Goal: Information Seeking & Learning: Compare options

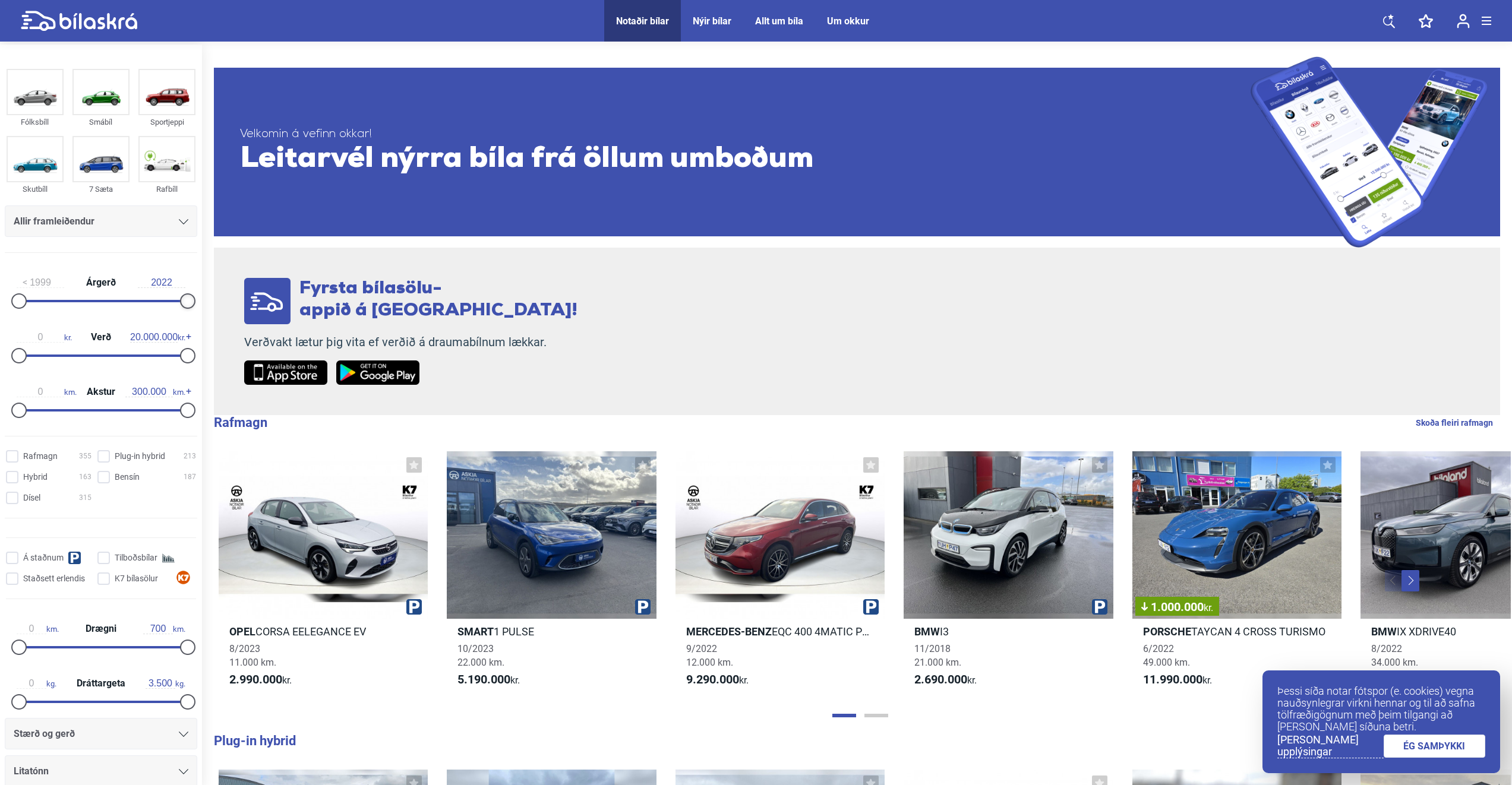
type input "2021"
click at [173, 304] on div at bounding box center [180, 301] width 15 height 15
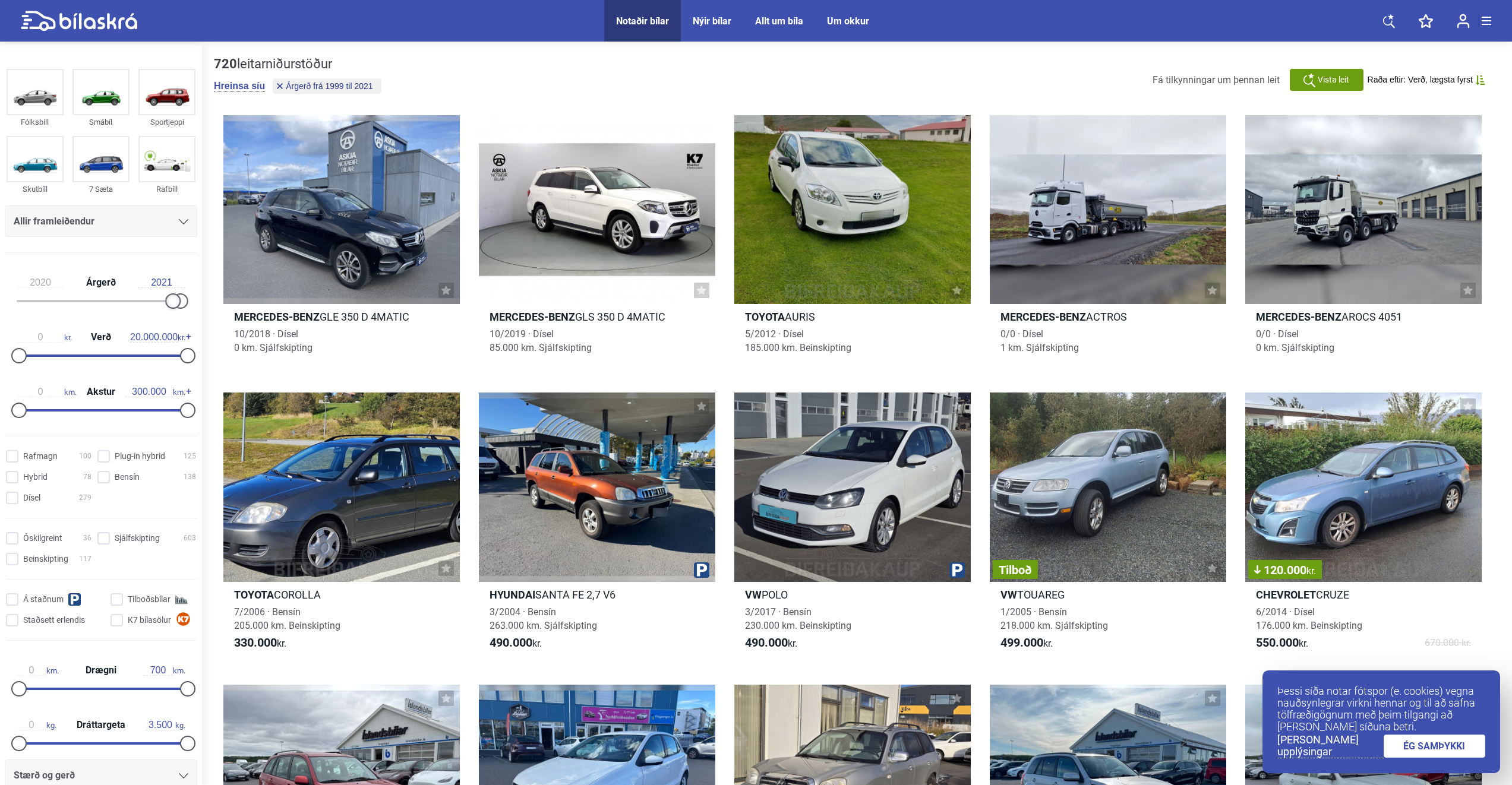
drag, startPoint x: 100, startPoint y: 301, endPoint x: 171, endPoint y: 304, distance: 71.1
click at [171, 304] on div at bounding box center [173, 301] width 15 height 15
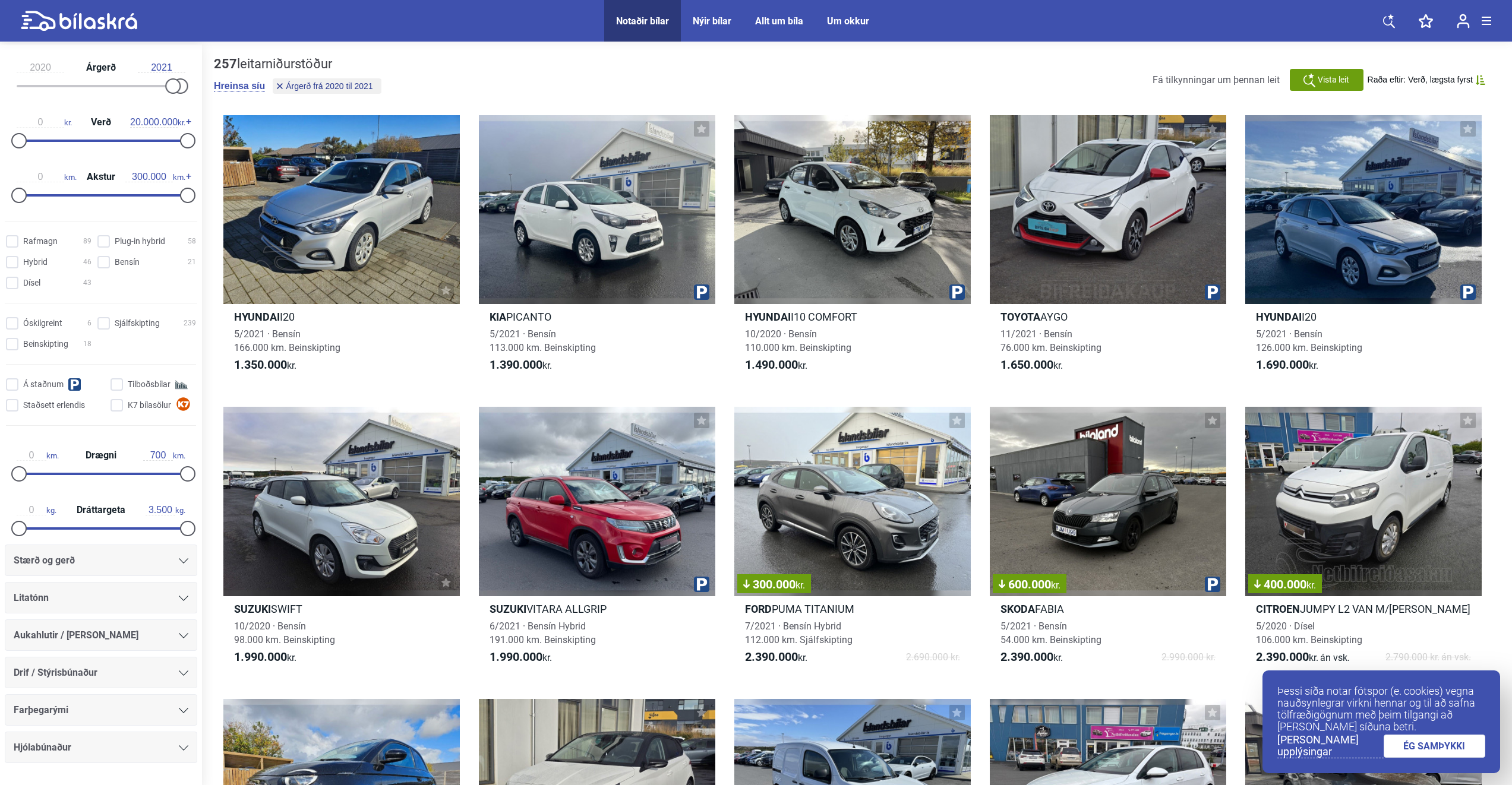
scroll to position [238, 0]
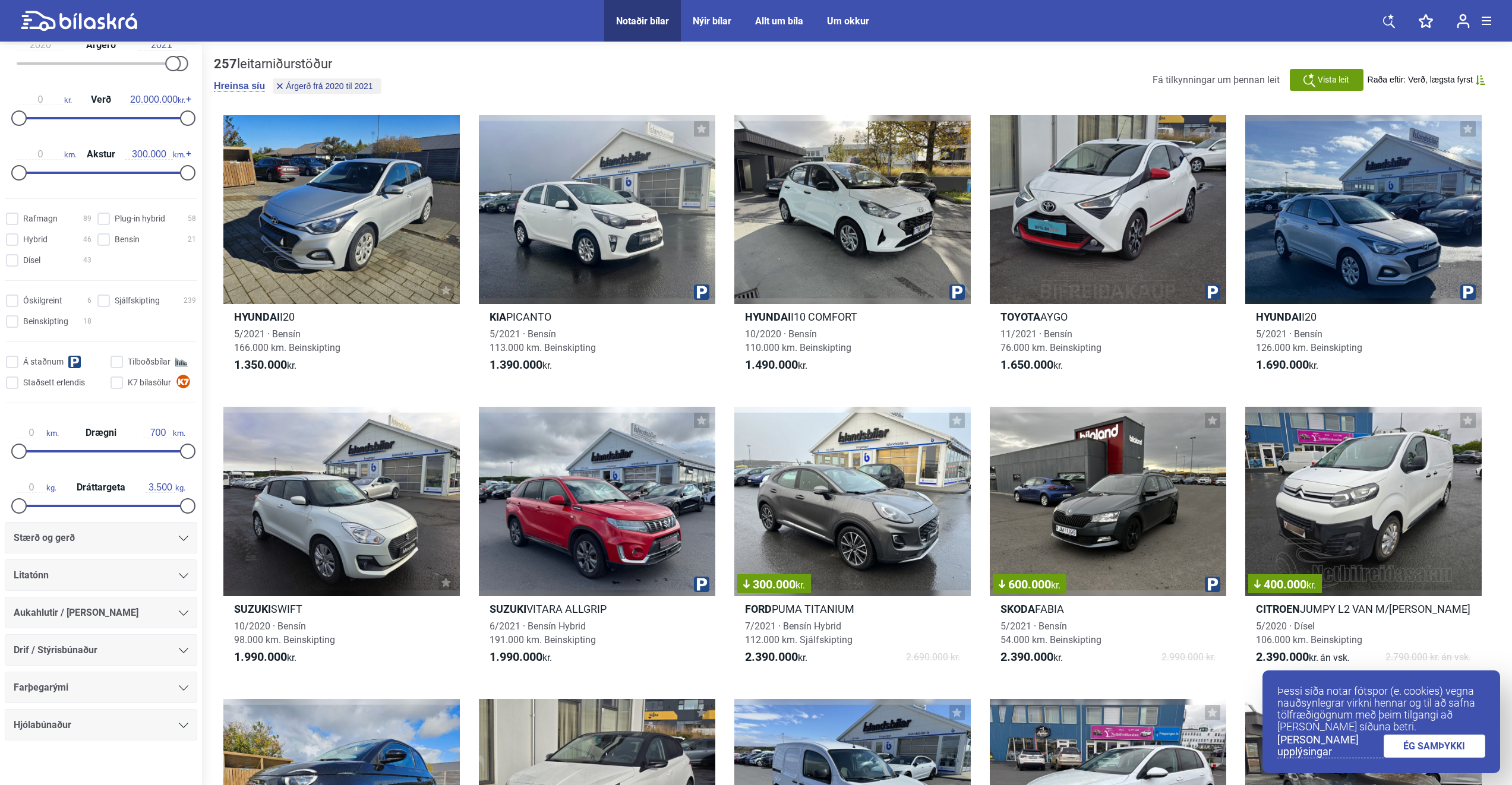
click at [120, 540] on div "Stærð og gerð" at bounding box center [101, 538] width 175 height 17
click at [120, 541] on div "Stærð og gerð" at bounding box center [101, 538] width 175 height 17
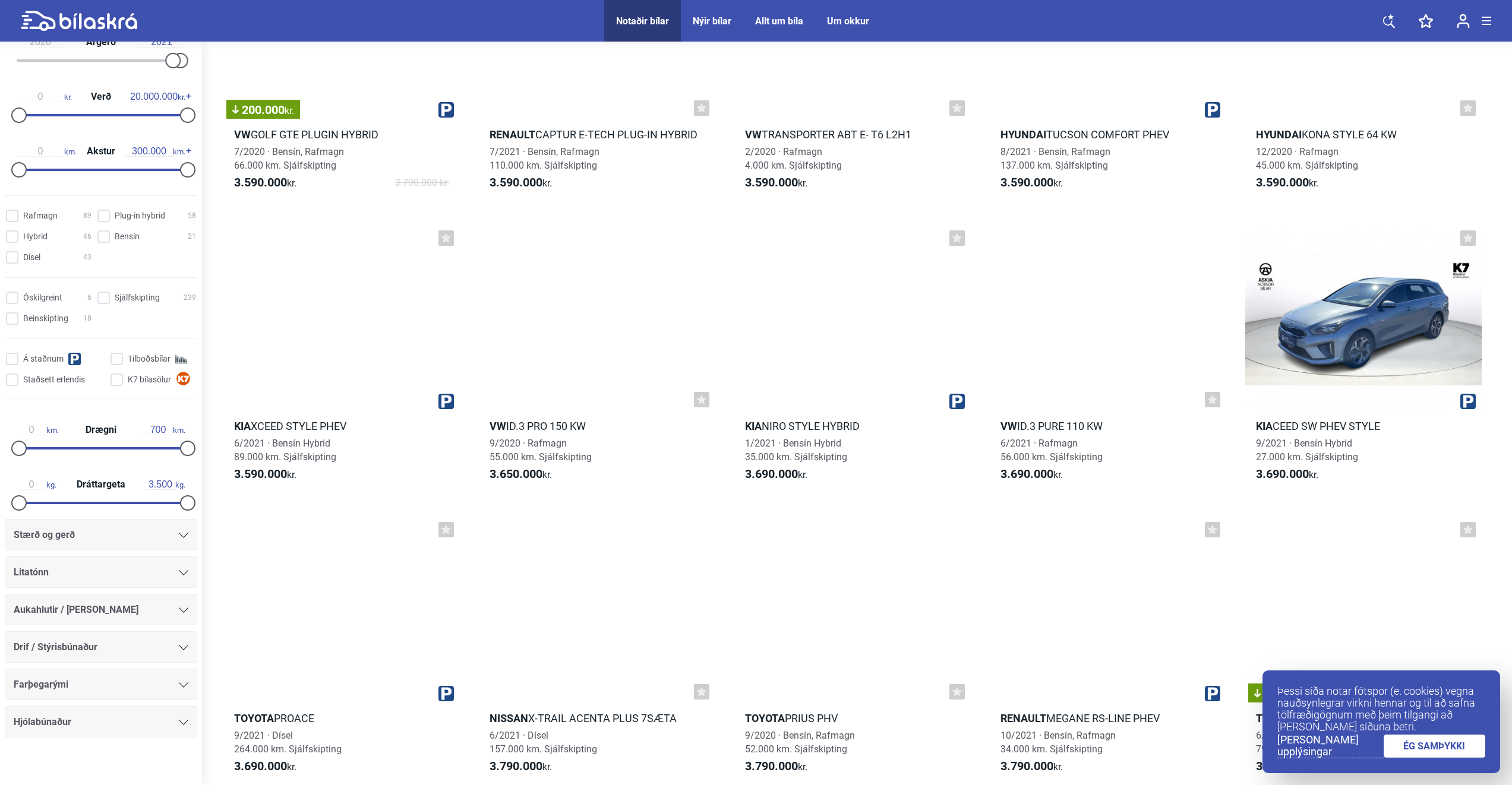
scroll to position [4565, 0]
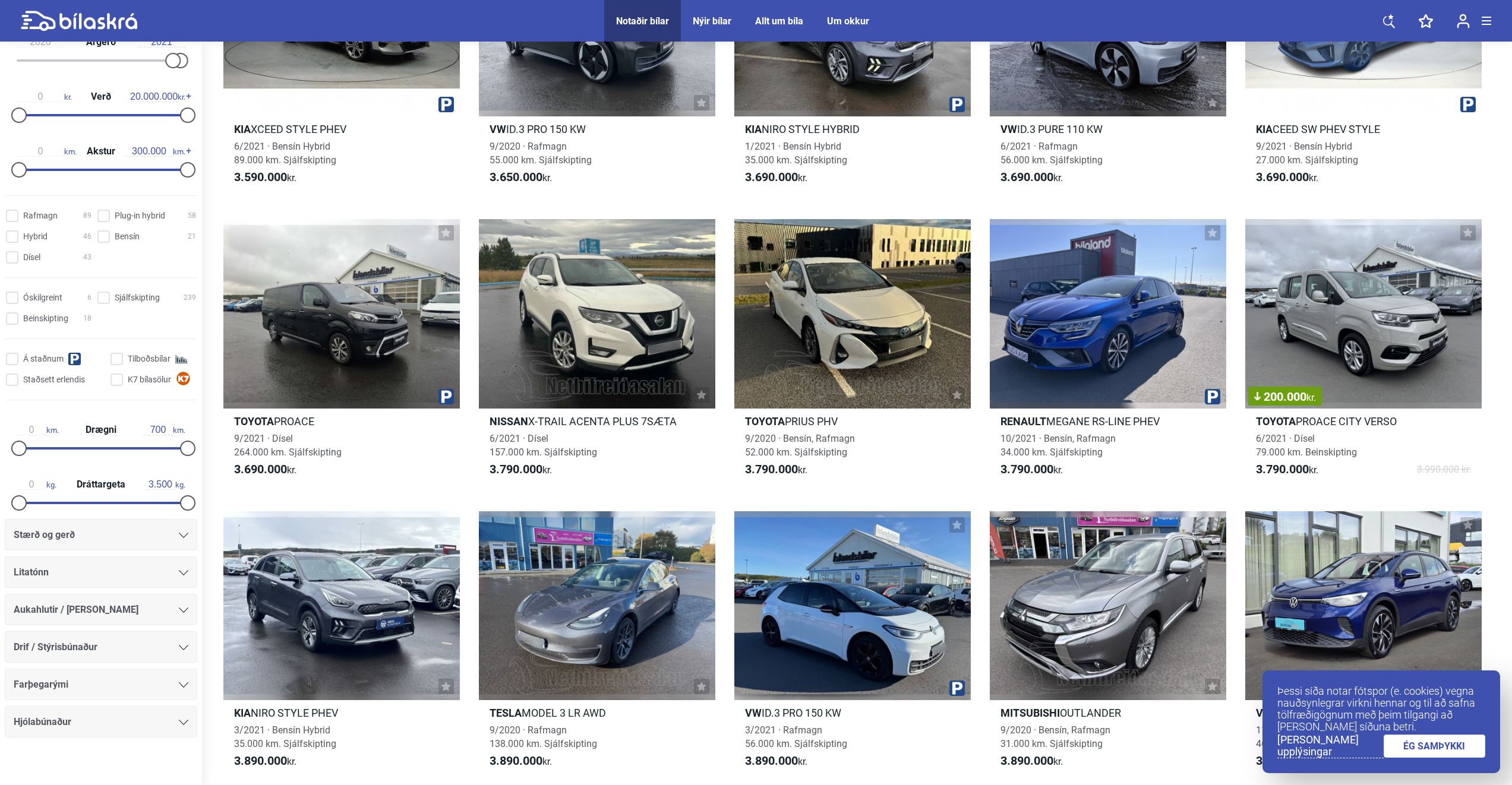
type input "1999"
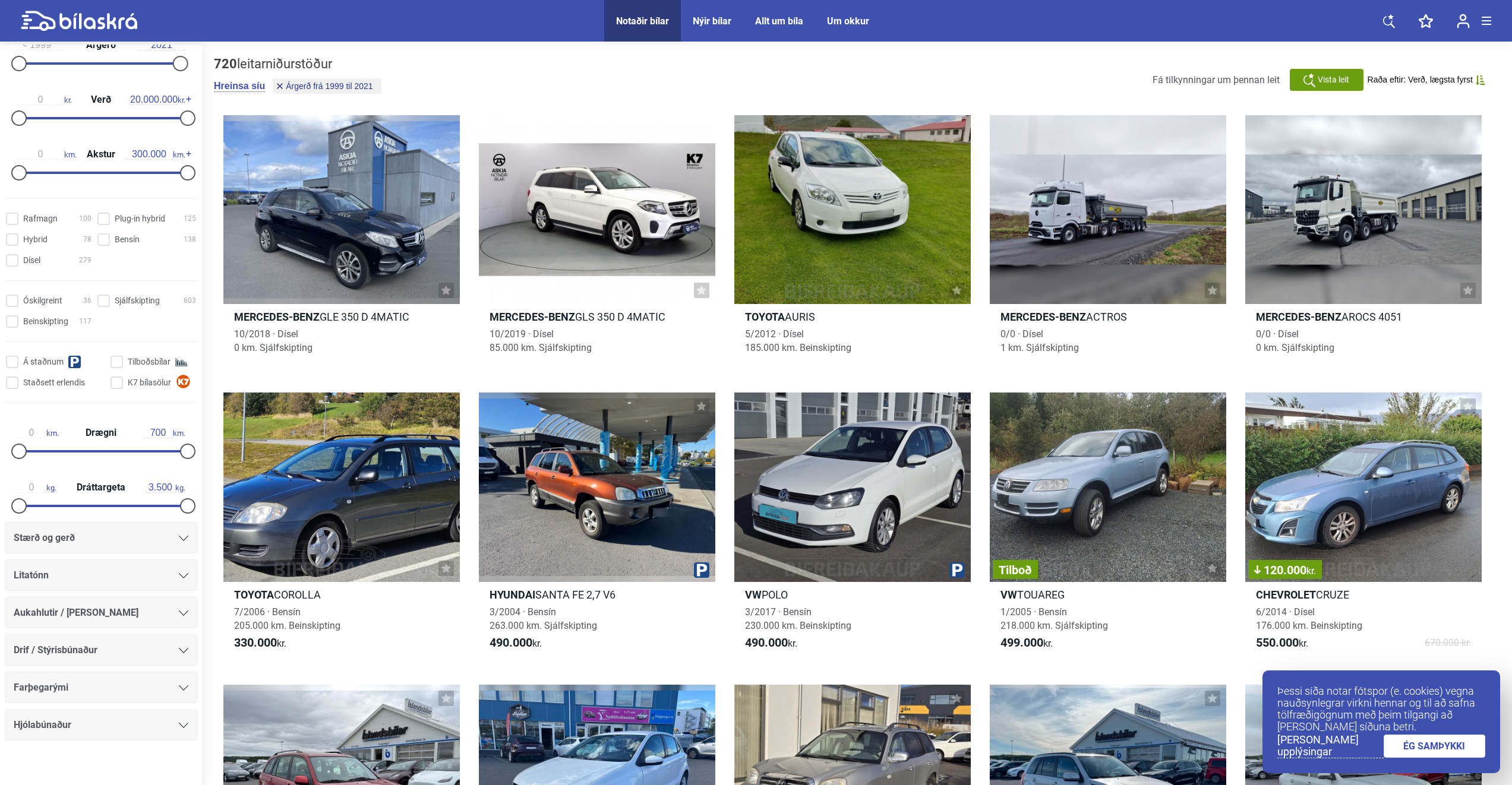
type input "2022"
